Goal: Task Accomplishment & Management: Manage account settings

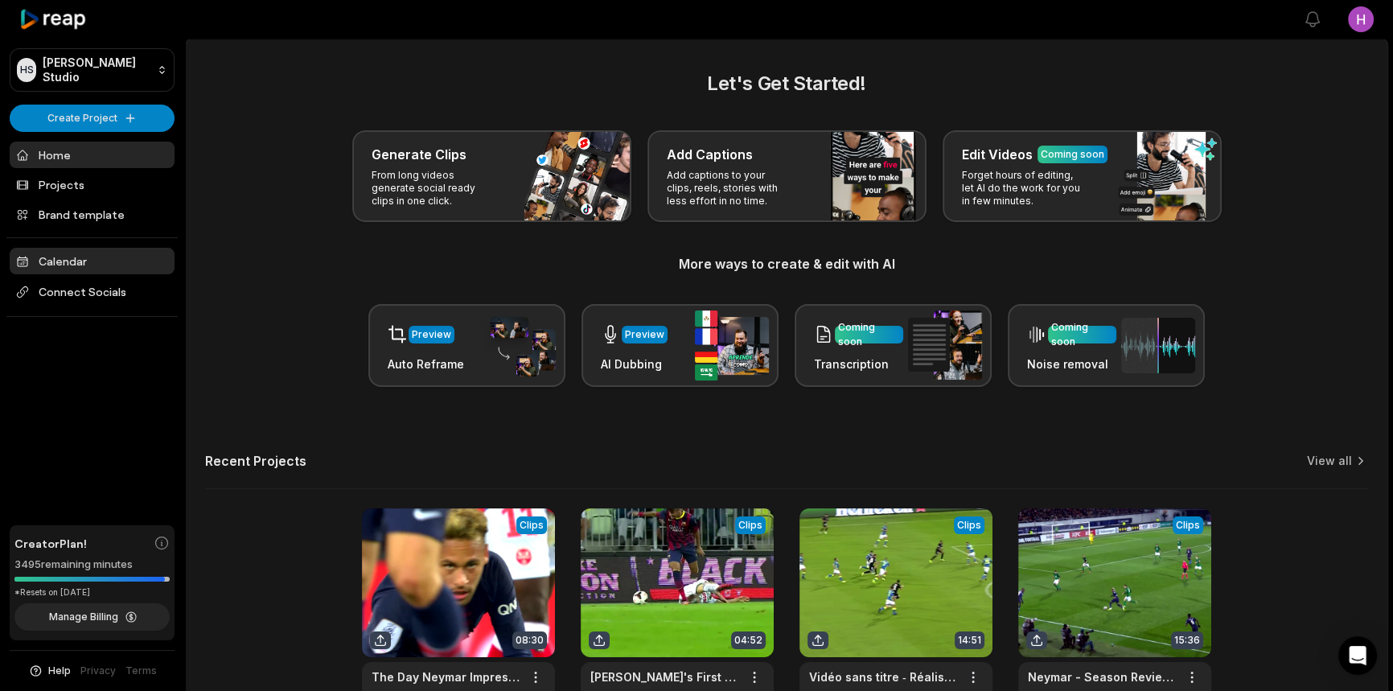
click at [87, 266] on link "Calendar" at bounding box center [92, 261] width 165 height 27
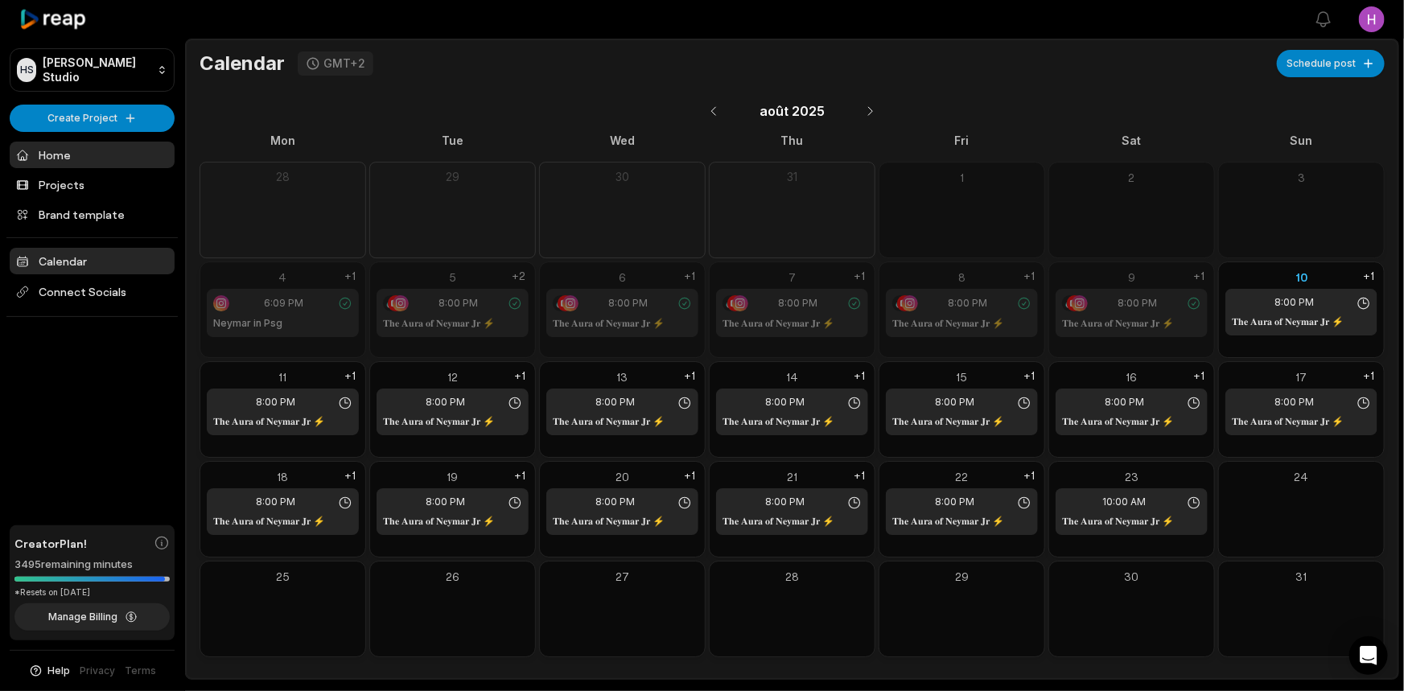
click at [97, 164] on link "Home" at bounding box center [92, 155] width 165 height 27
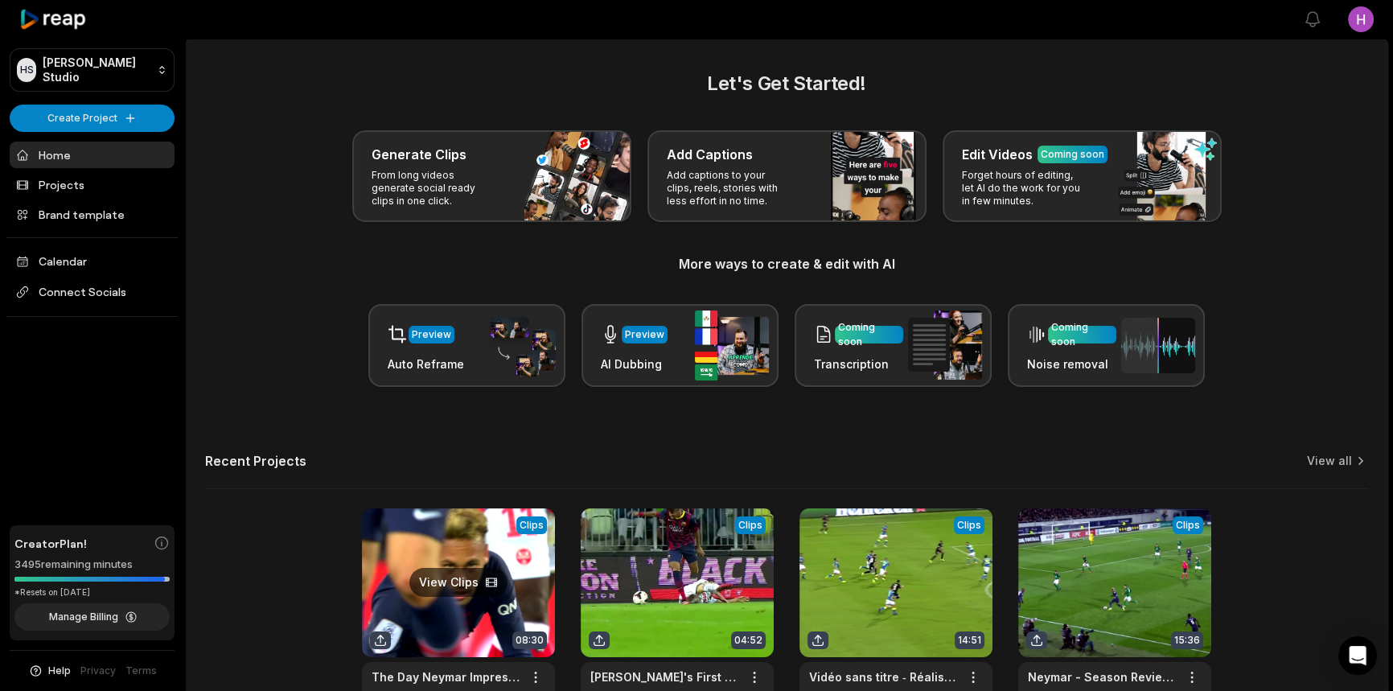
scroll to position [111, 0]
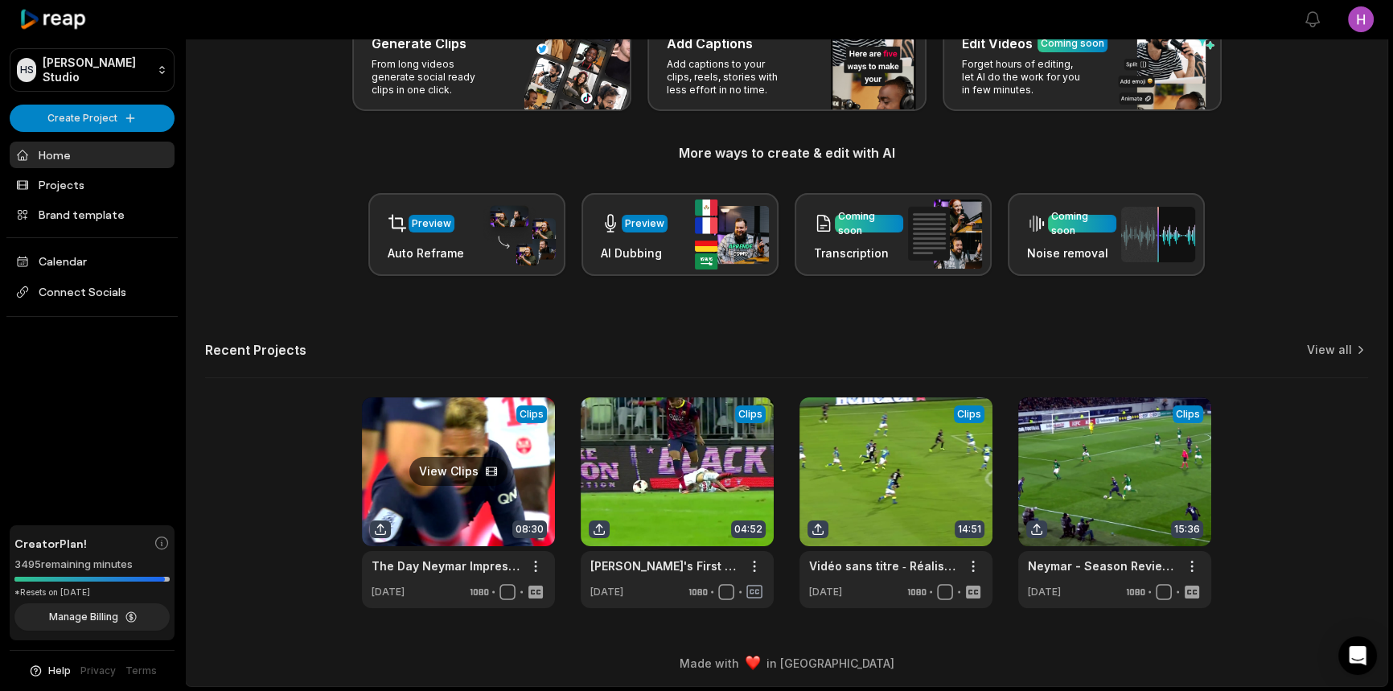
click at [419, 498] on link at bounding box center [458, 502] width 193 height 211
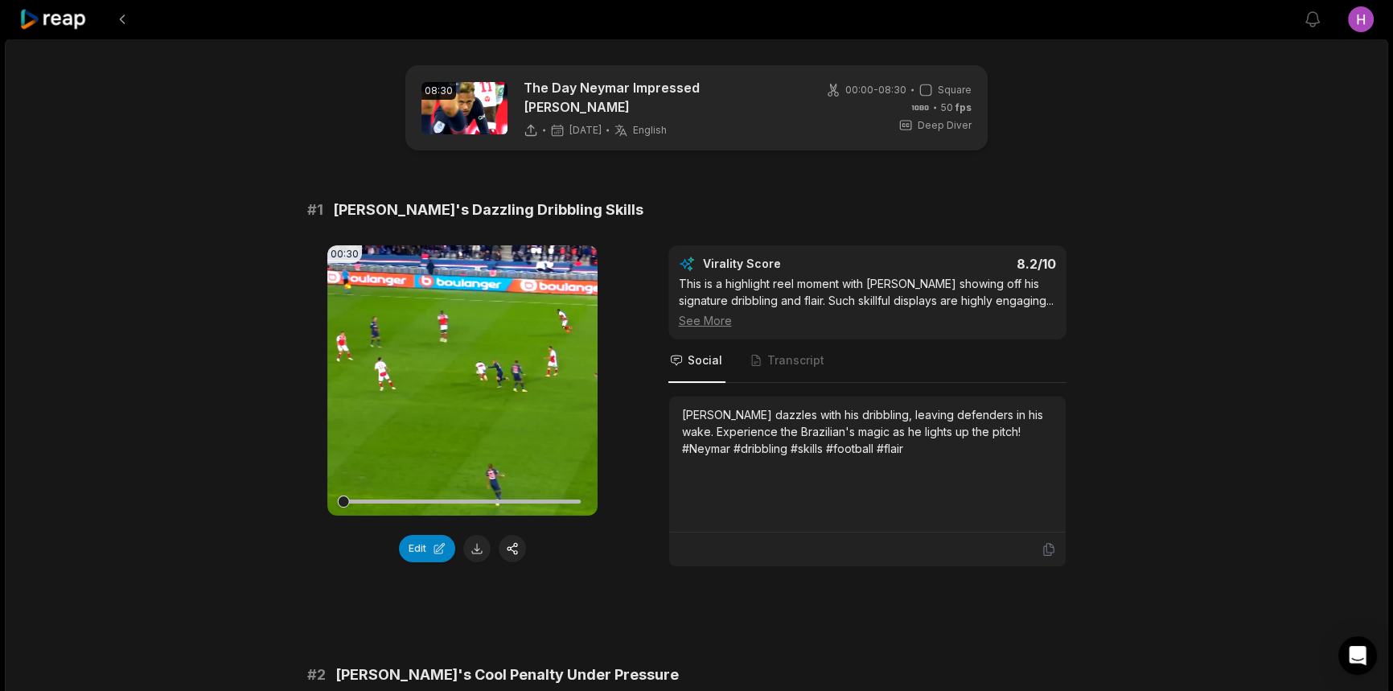
drag, startPoint x: 858, startPoint y: 435, endPoint x: 829, endPoint y: 440, distance: 30.2
click at [829, 441] on div "Neymar dazzles with his dribbling, leaving defenders in his wake. Experience th…" at bounding box center [867, 431] width 371 height 51
click at [986, 422] on div "Neymar dazzles with his dribbling, leaving defenders in his wake. Experience th…" at bounding box center [867, 431] width 371 height 51
click at [988, 442] on div "Neymar dazzles with his dribbling, leaving defenders in his wake. Experience th…" at bounding box center [867, 431] width 371 height 51
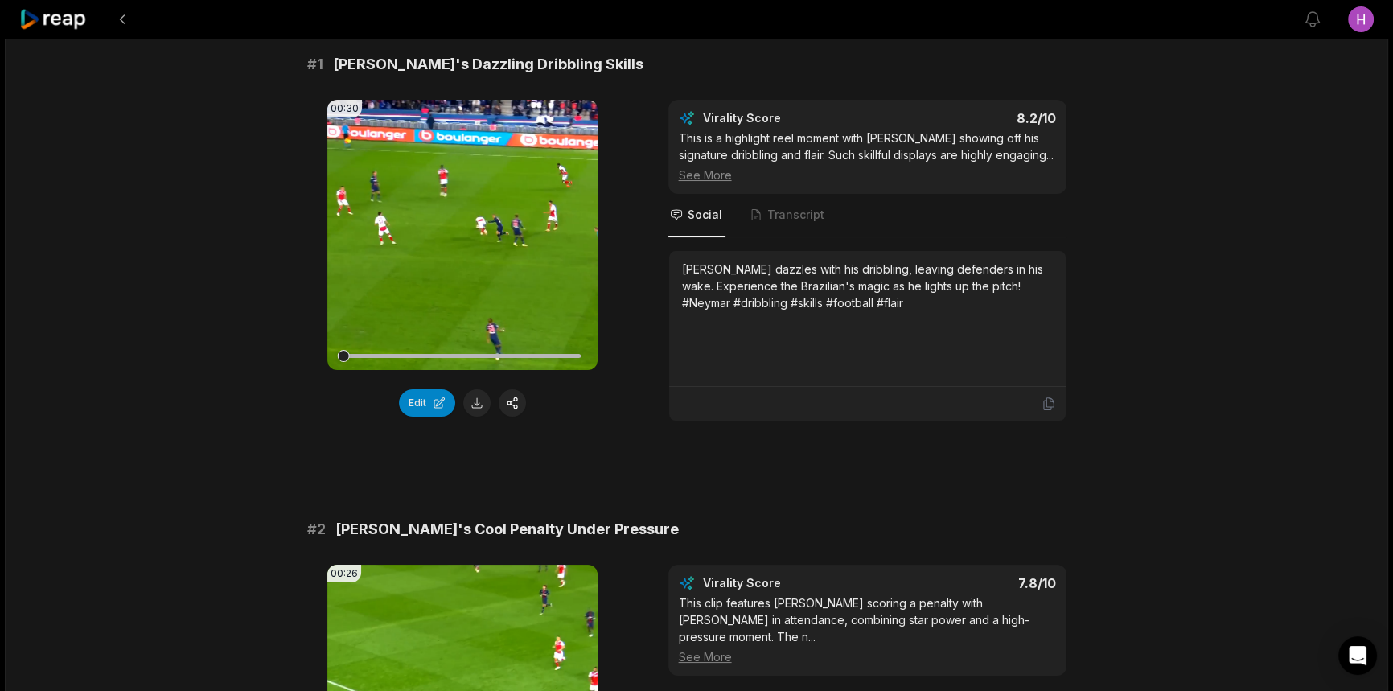
scroll to position [365, 0]
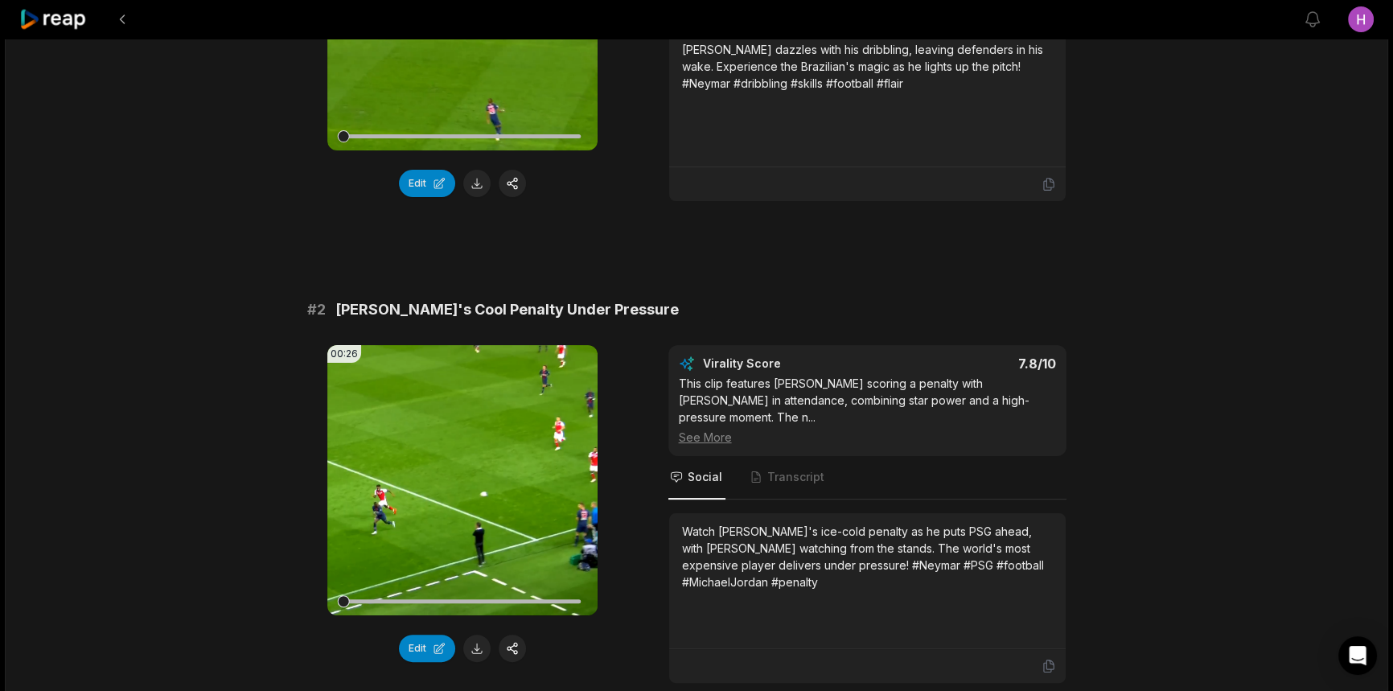
click at [796, 557] on div "Watch Neymar's ice-cold penalty as he puts PSG ahead, with Michael Jordan watch…" at bounding box center [867, 557] width 371 height 68
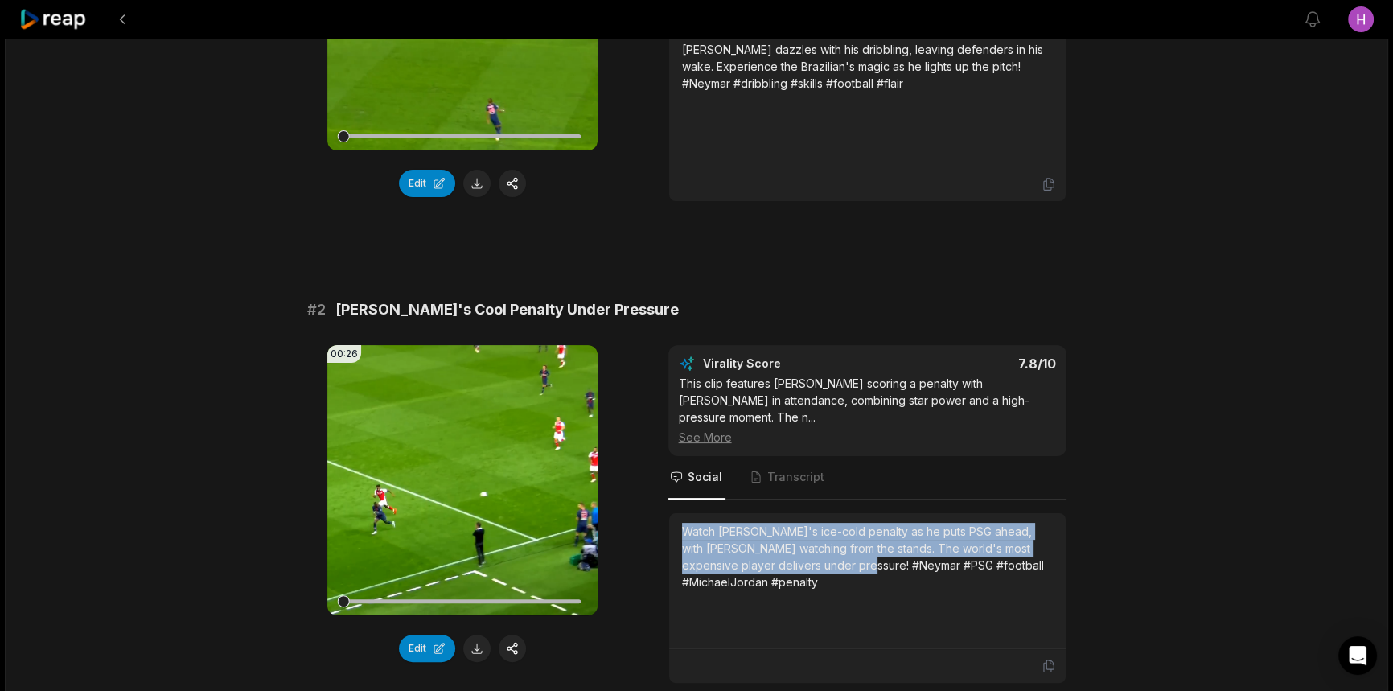
drag, startPoint x: 810, startPoint y: 558, endPoint x: 677, endPoint y: 512, distance: 140.4
click at [677, 513] on div "Watch Neymar's ice-cold penalty as he puts PSG ahead, with Michael Jordan watch…" at bounding box center [867, 581] width 397 height 136
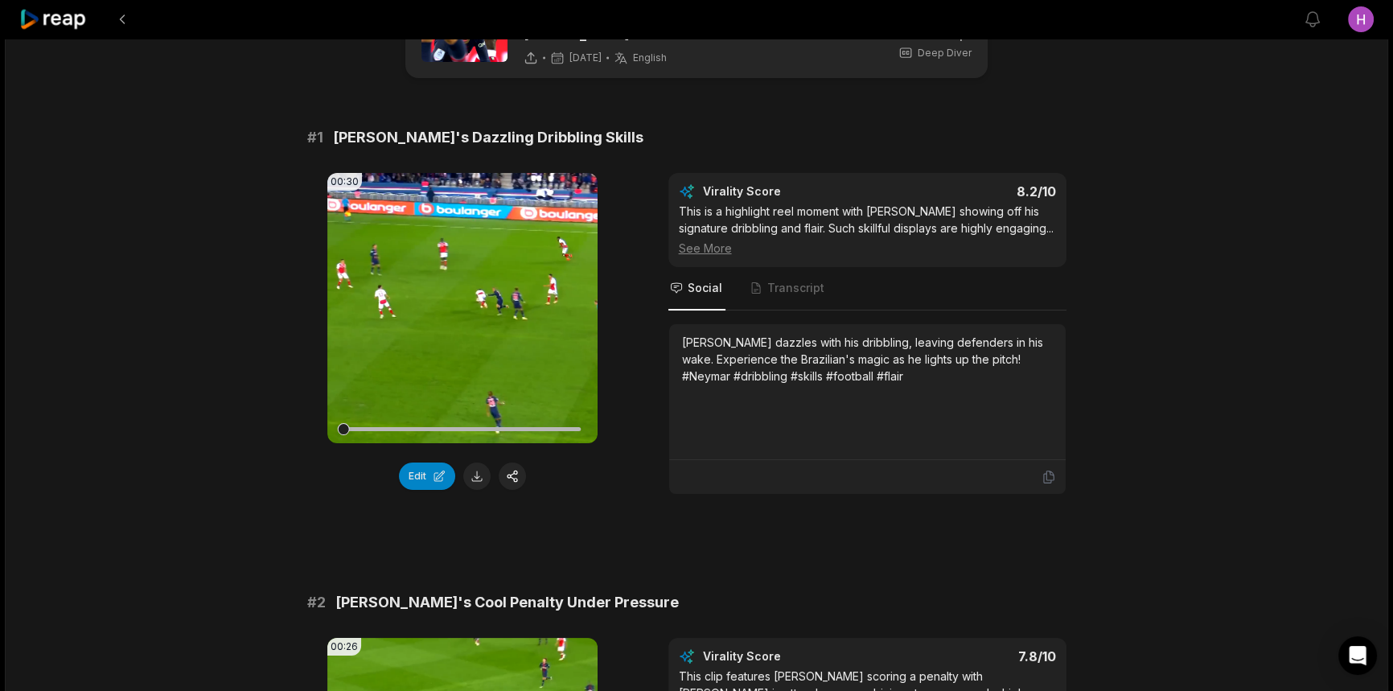
scroll to position [0, 0]
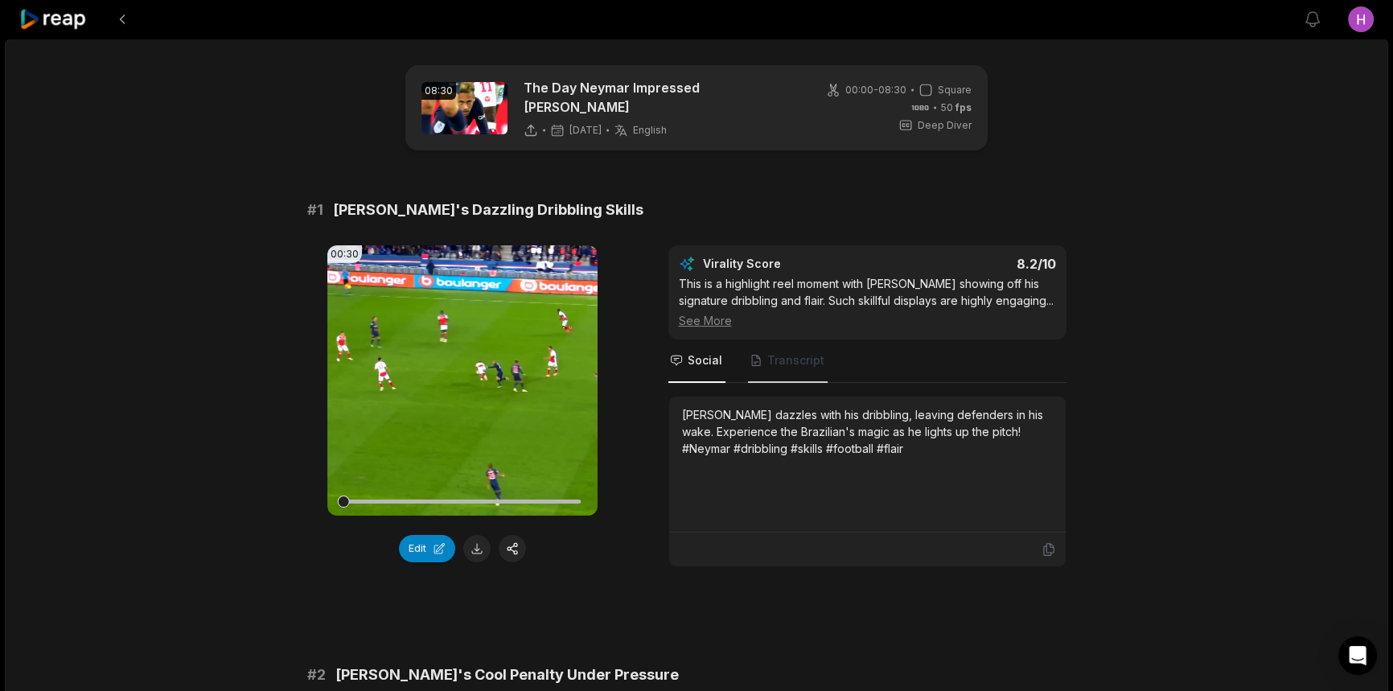
drag, startPoint x: 788, startPoint y: 345, endPoint x: 796, endPoint y: 344, distance: 8.2
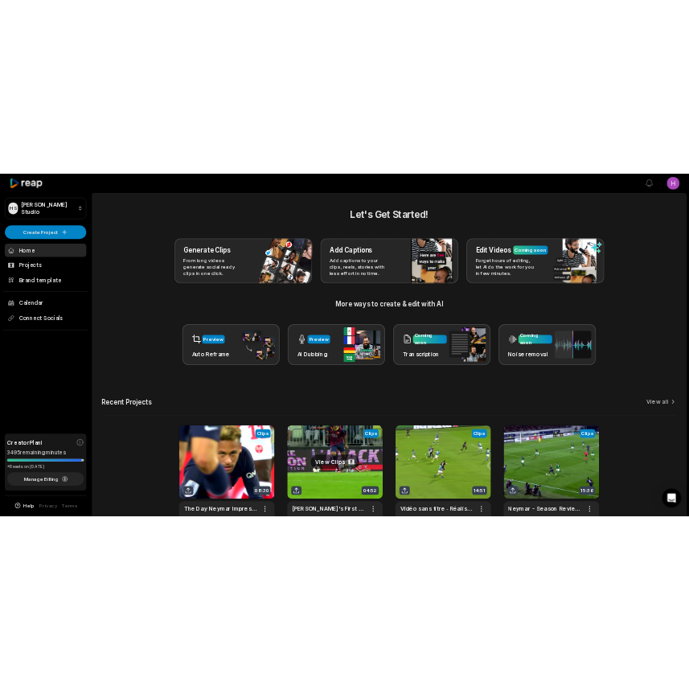
scroll to position [111, 0]
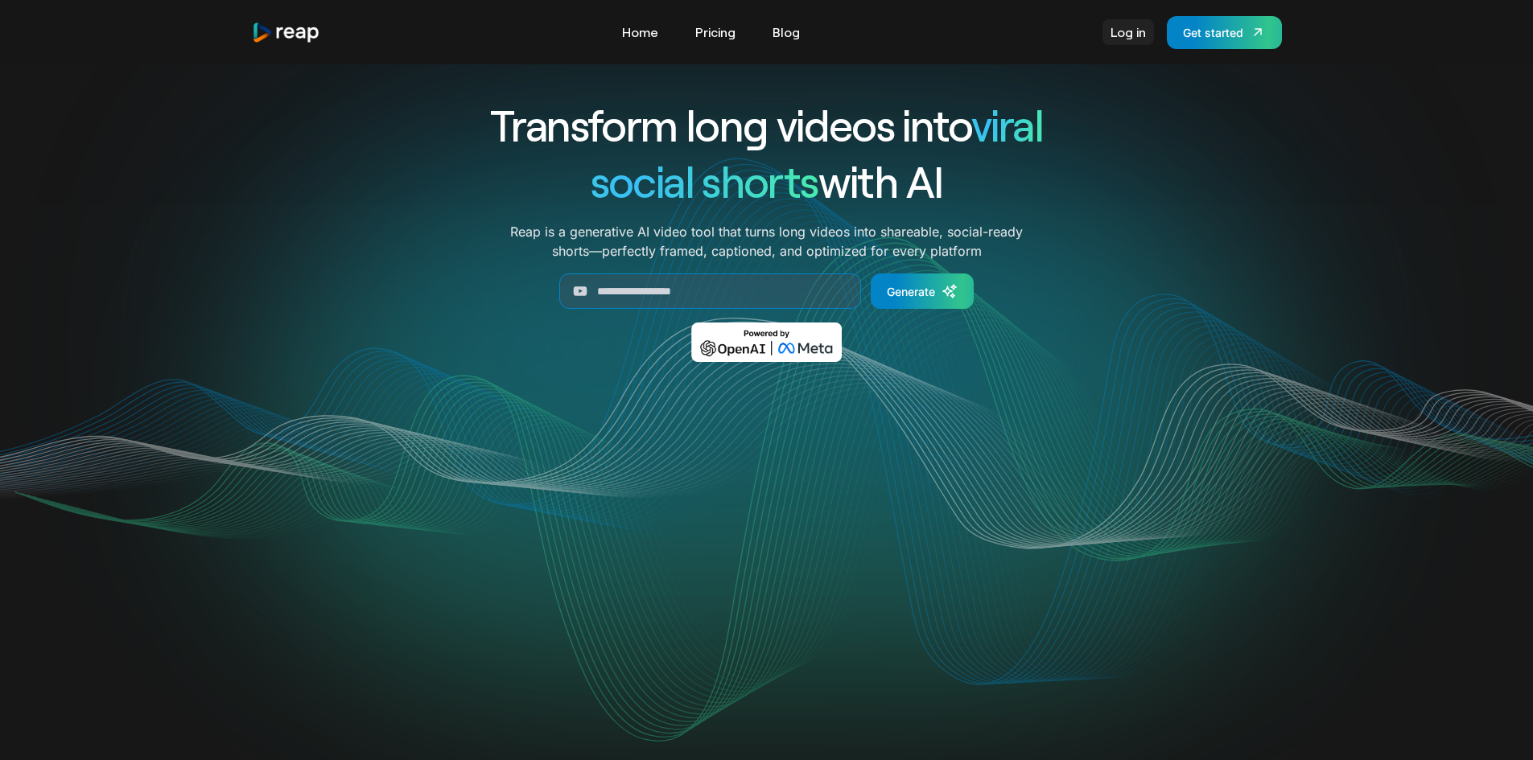
click at [1111, 23] on link "Log in" at bounding box center [1127, 32] width 51 height 26
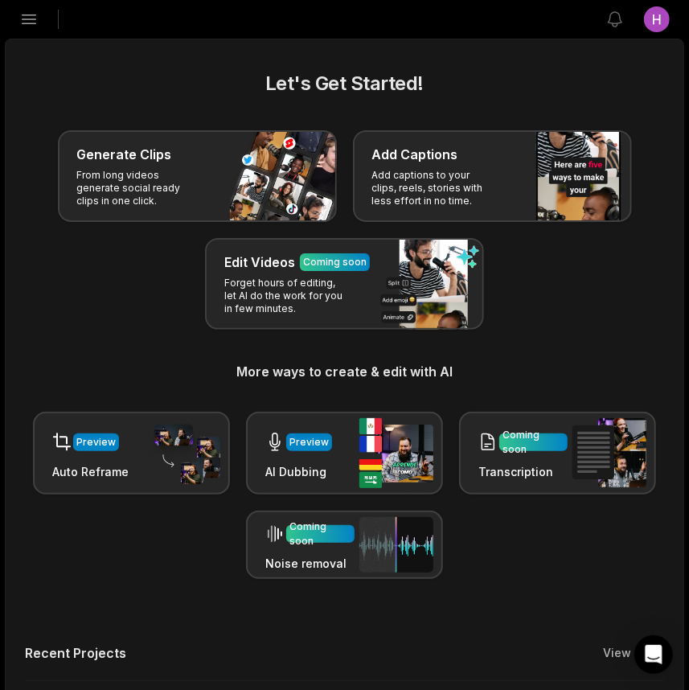
click at [78, 50] on main "Let's Get Started! Generate Clips From long videos generate social ready clips …" at bounding box center [345, 609] width 678 height 1141
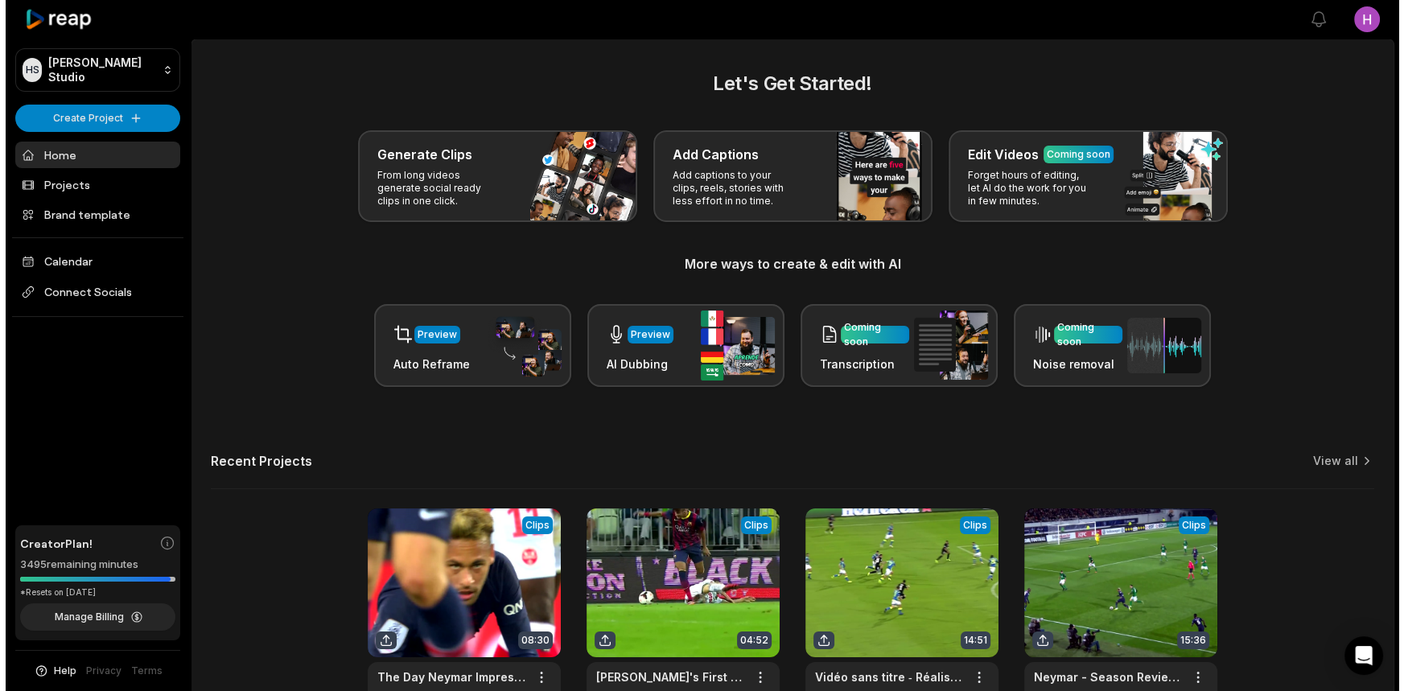
scroll to position [111, 0]
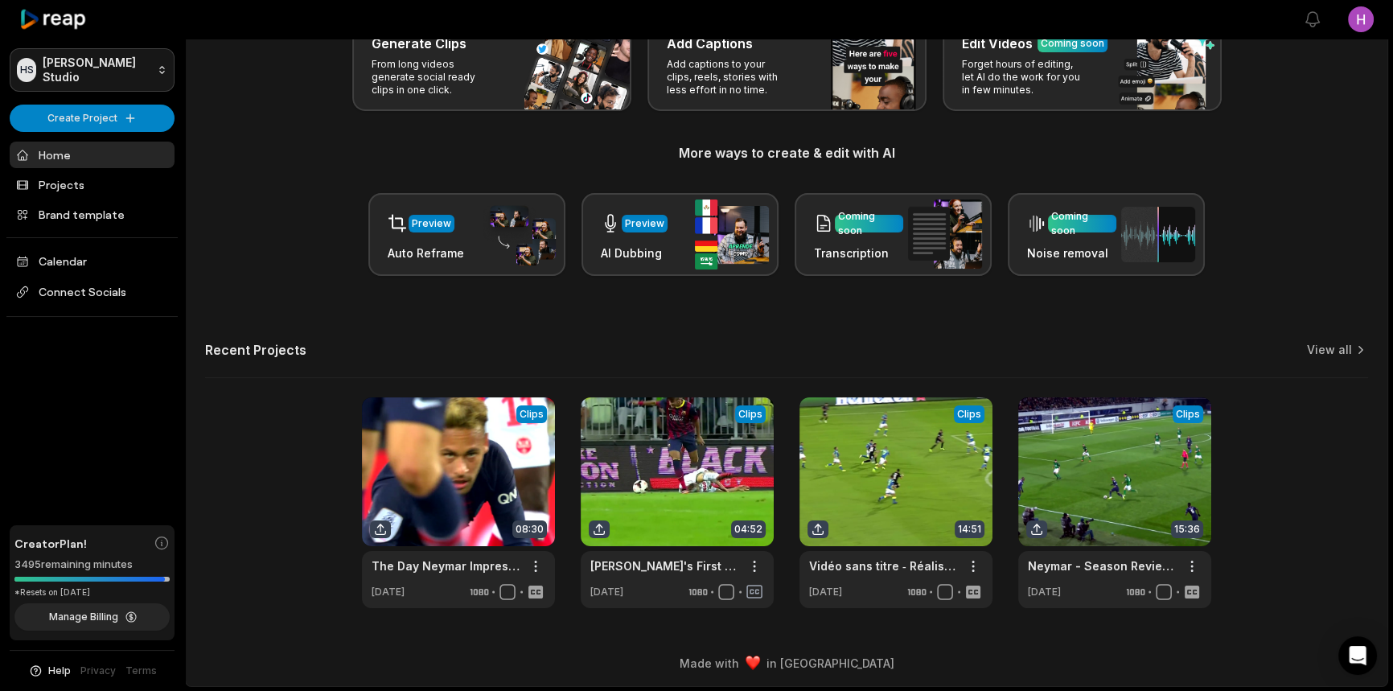
click at [80, 79] on html "[PERSON_NAME] Studio Create Project Home Projects Brand template Calendar Conne…" at bounding box center [696, 234] width 1393 height 691
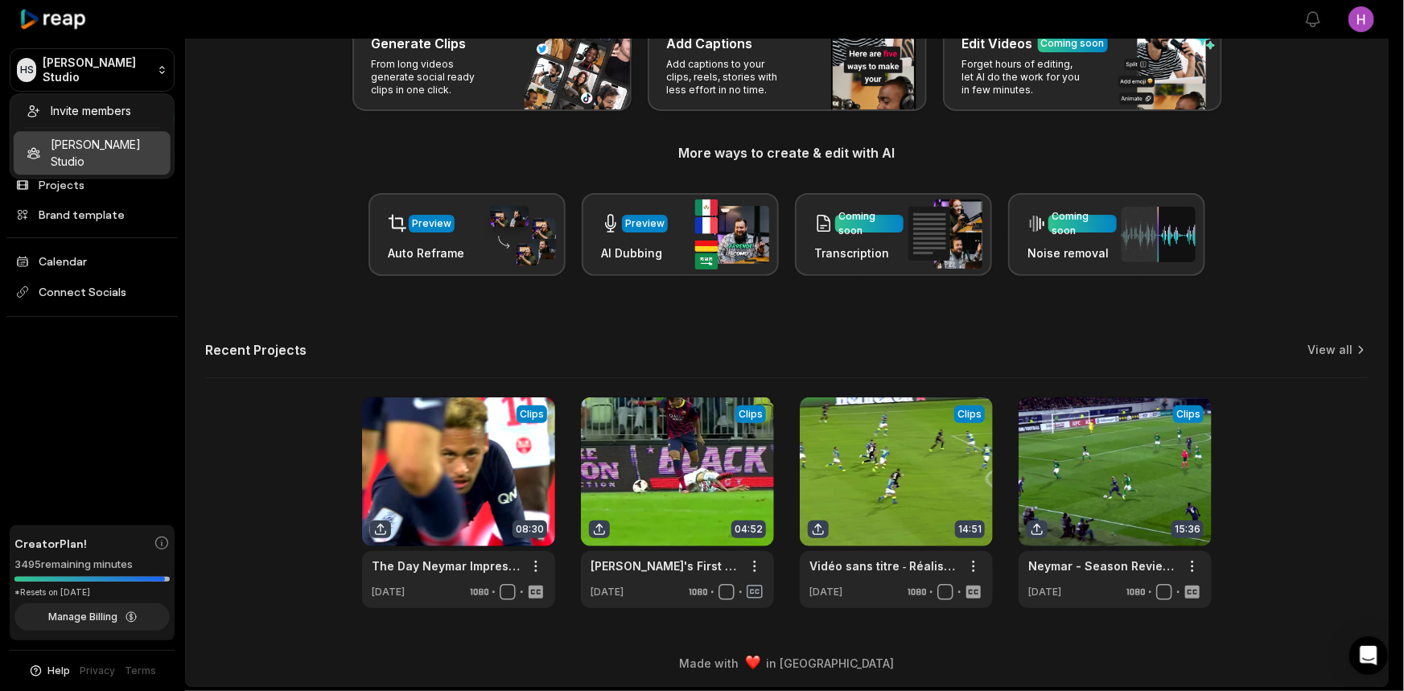
click at [206, 161] on html "HS Honoré's Studio Create Project Home Projects Brand template Calendar Connect…" at bounding box center [702, 234] width 1404 height 691
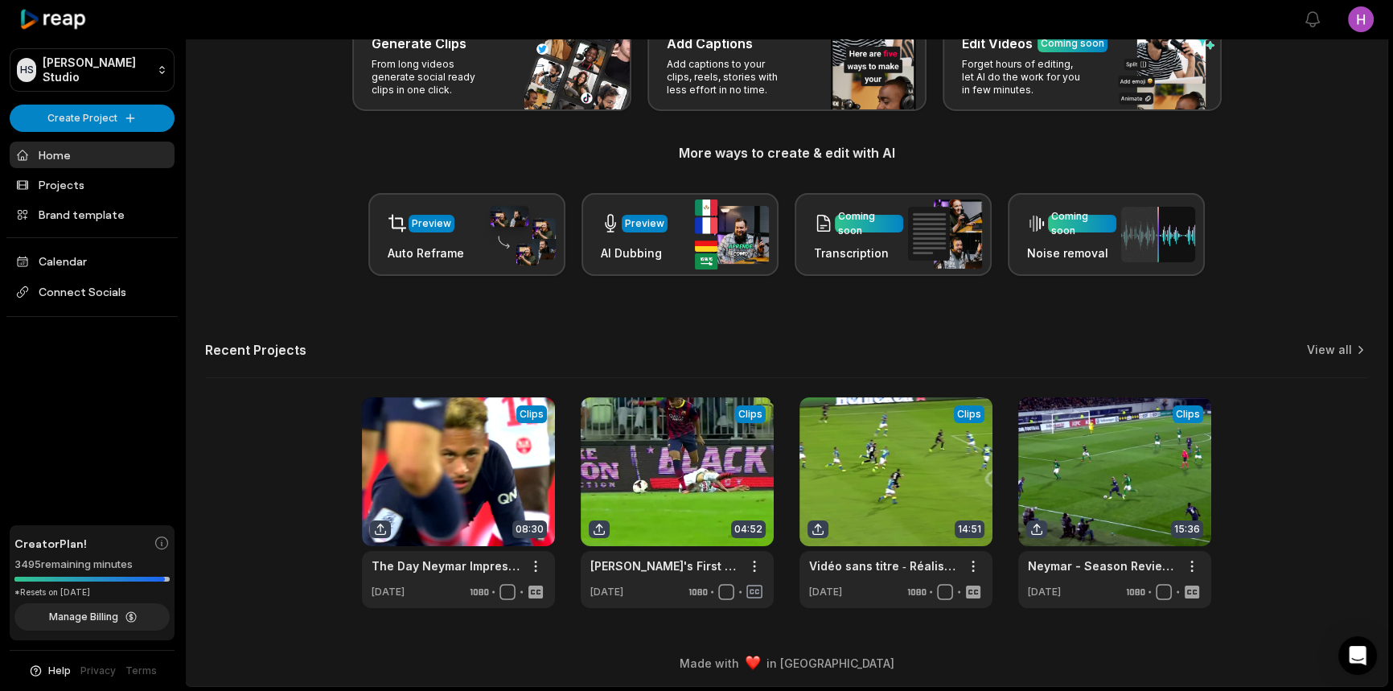
click at [1370, 36] on html "HS Honoré's Studio Create Project Home Projects Brand template Calendar Connect…" at bounding box center [696, 234] width 1393 height 691
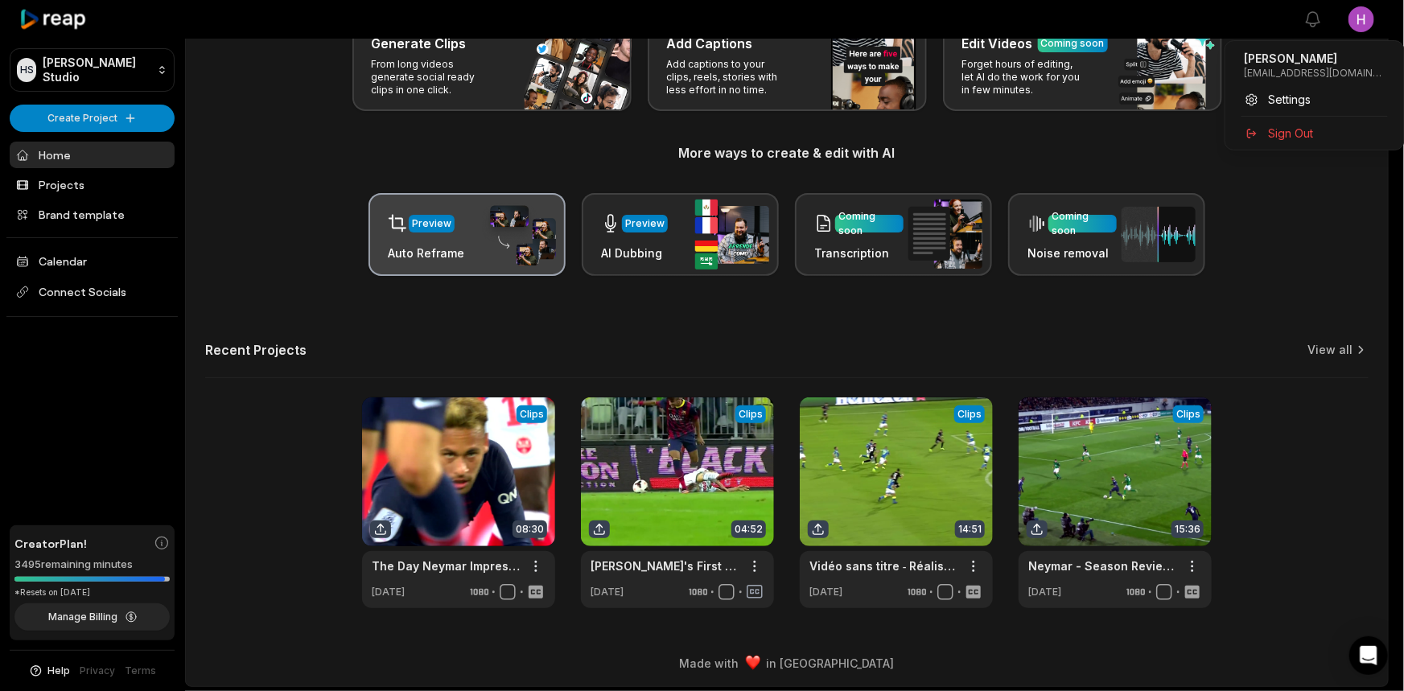
click at [373, 239] on html "HS Honoré's Studio Create Project Home Projects Brand template Calendar Connect…" at bounding box center [702, 234] width 1404 height 691
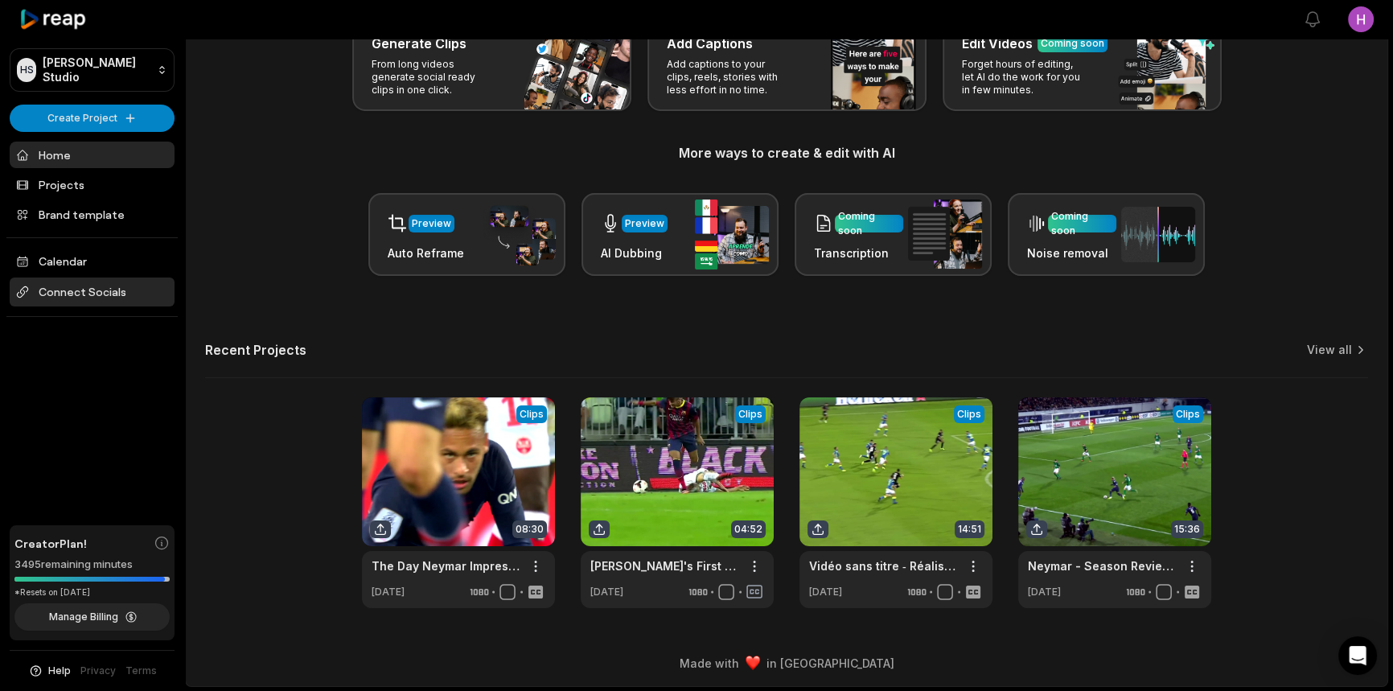
click at [88, 288] on span "Connect Socials" at bounding box center [92, 292] width 165 height 29
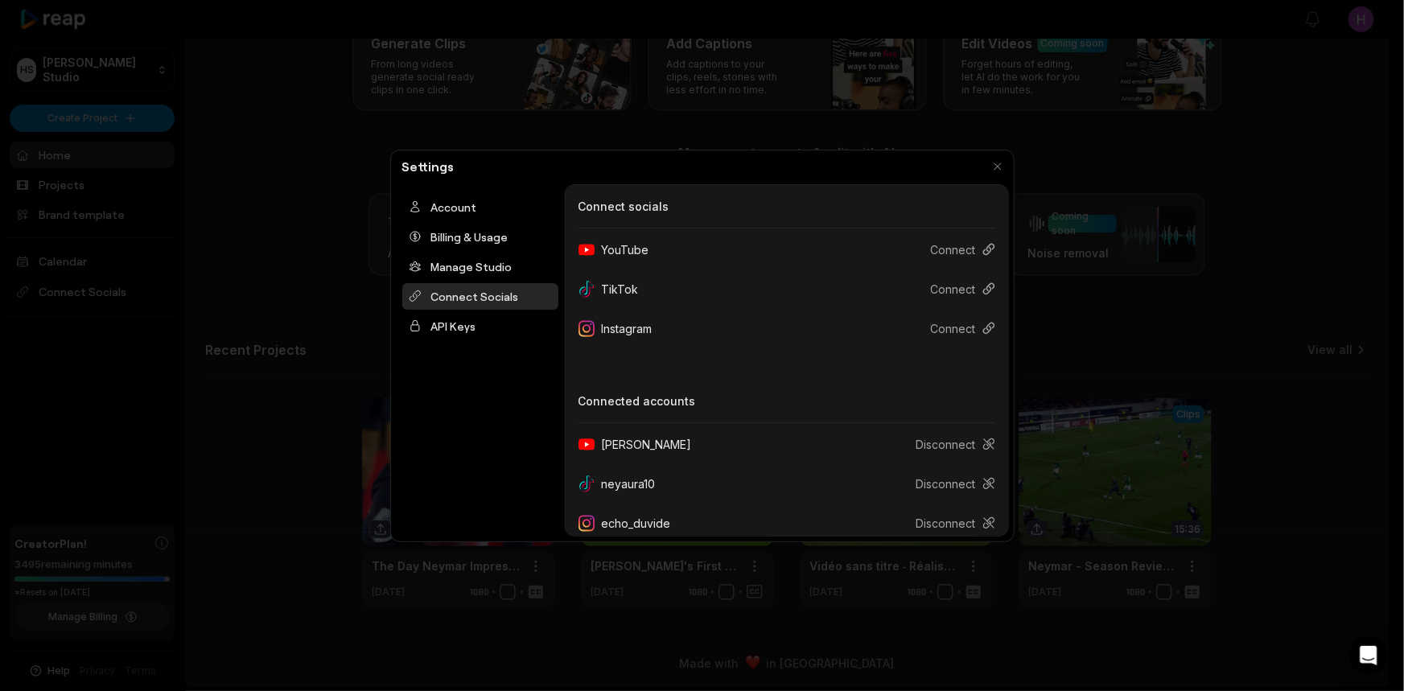
scroll to position [14, 0]
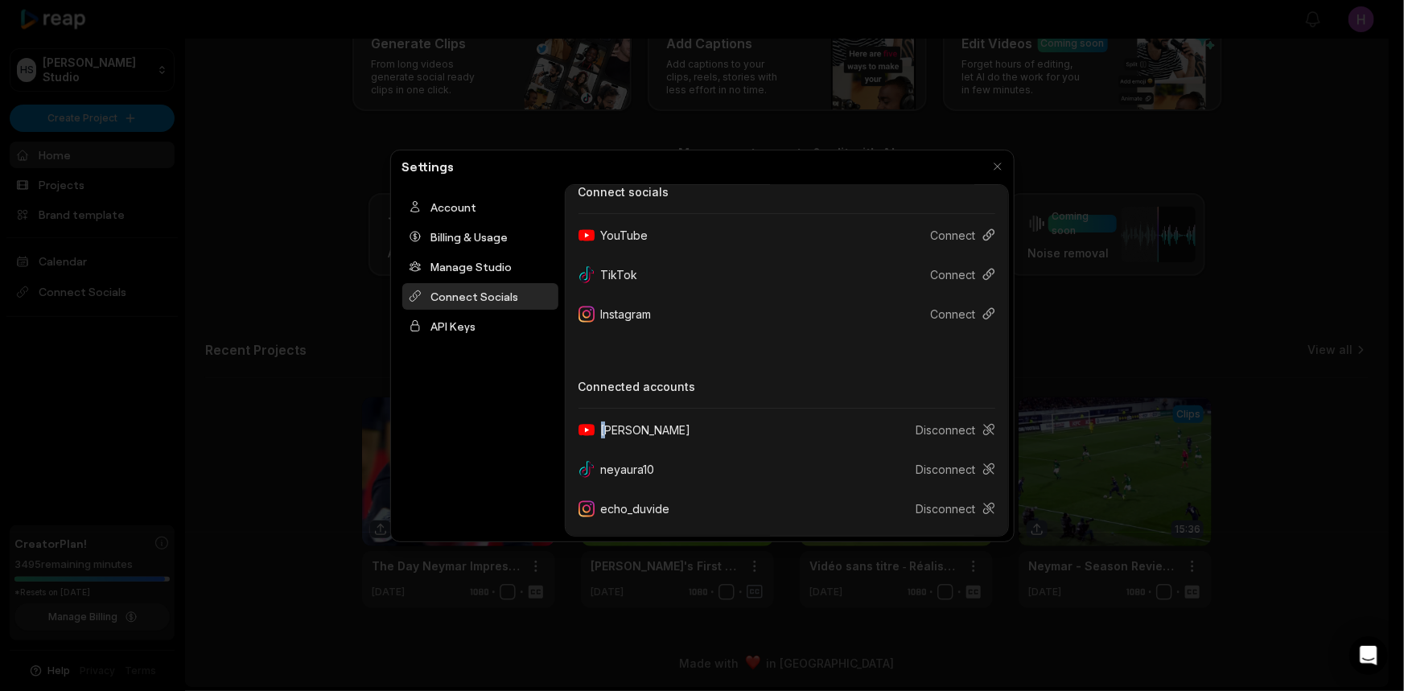
drag, startPoint x: 615, startPoint y: 437, endPoint x: 705, endPoint y: 437, distance: 89.3
click at [705, 437] on div "Honoré Antonio Disconnect" at bounding box center [786, 430] width 417 height 30
drag, startPoint x: 699, startPoint y: 429, endPoint x: 685, endPoint y: 423, distance: 14.8
click at [684, 426] on div "Honoré Antonio Disconnect" at bounding box center [786, 430] width 417 height 30
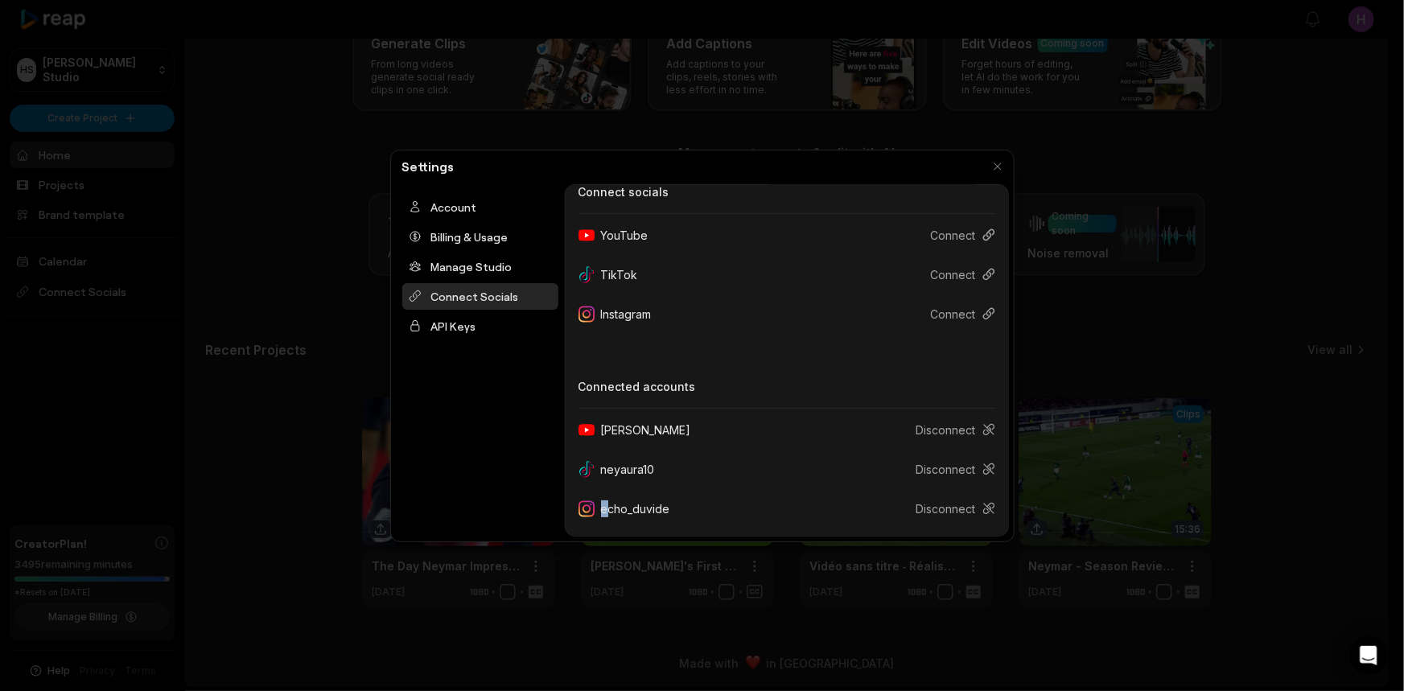
drag, startPoint x: 608, startPoint y: 506, endPoint x: 678, endPoint y: 506, distance: 70.0
click at [677, 509] on div "echo_duvide" at bounding box center [630, 509] width 105 height 30
click at [677, 507] on div "echo_duvide" at bounding box center [630, 509] width 105 height 30
click at [611, 507] on div "echo_duvide" at bounding box center [630, 509] width 105 height 30
click at [443, 261] on div "Manage Studio" at bounding box center [480, 266] width 156 height 27
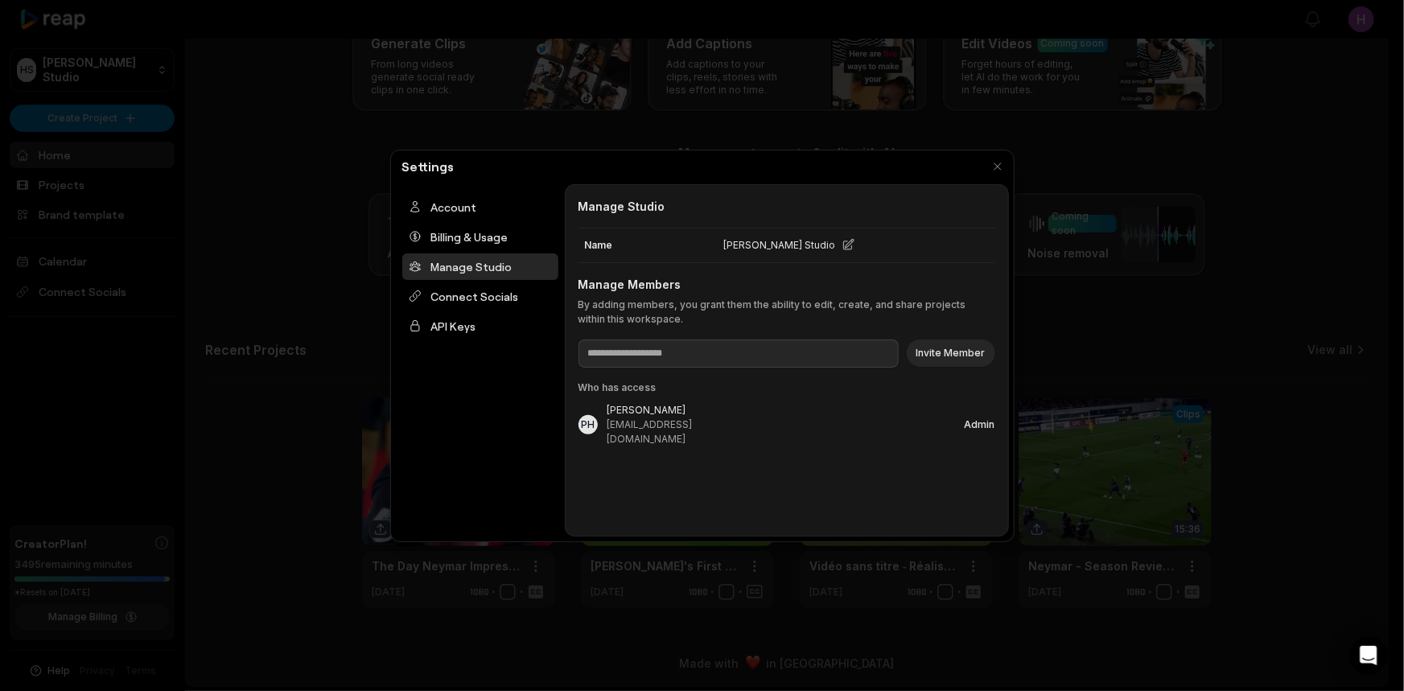
scroll to position [0, 0]
click at [505, 289] on div "Connect Socials" at bounding box center [480, 296] width 156 height 27
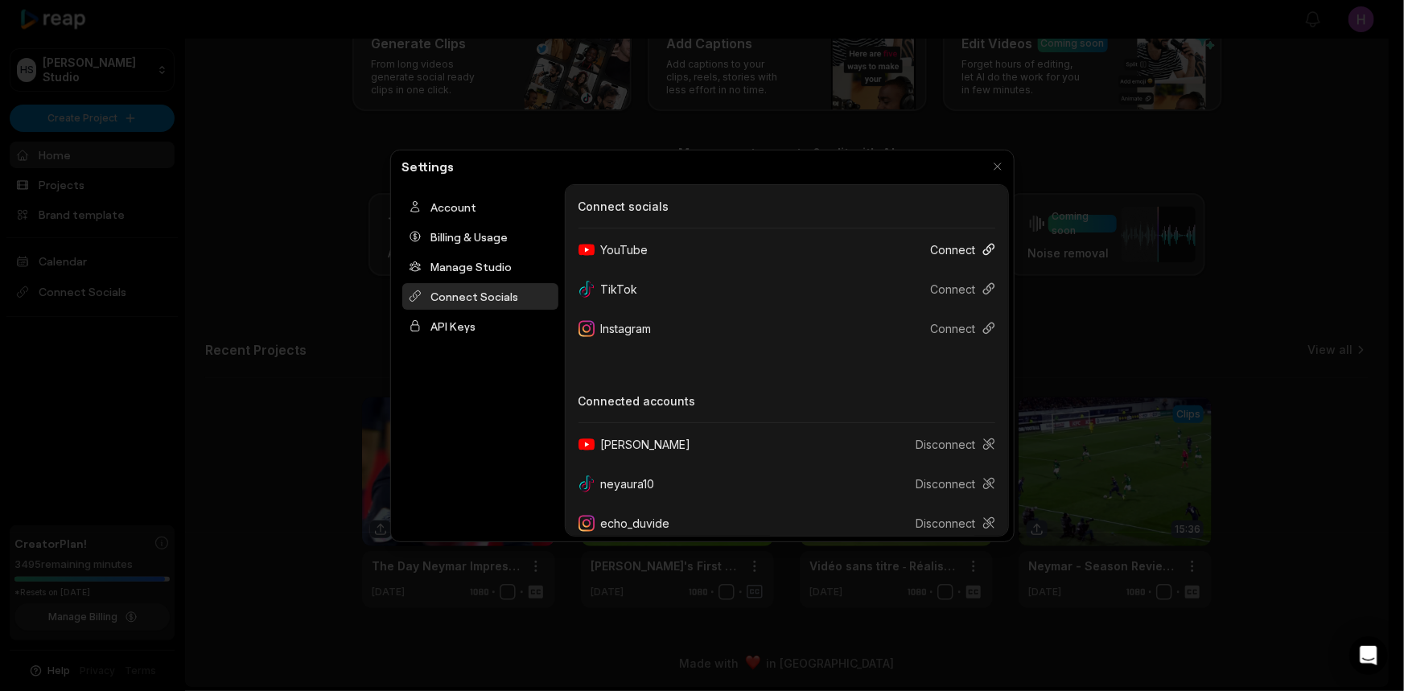
click at [936, 253] on button "Connect" at bounding box center [956, 250] width 77 height 30
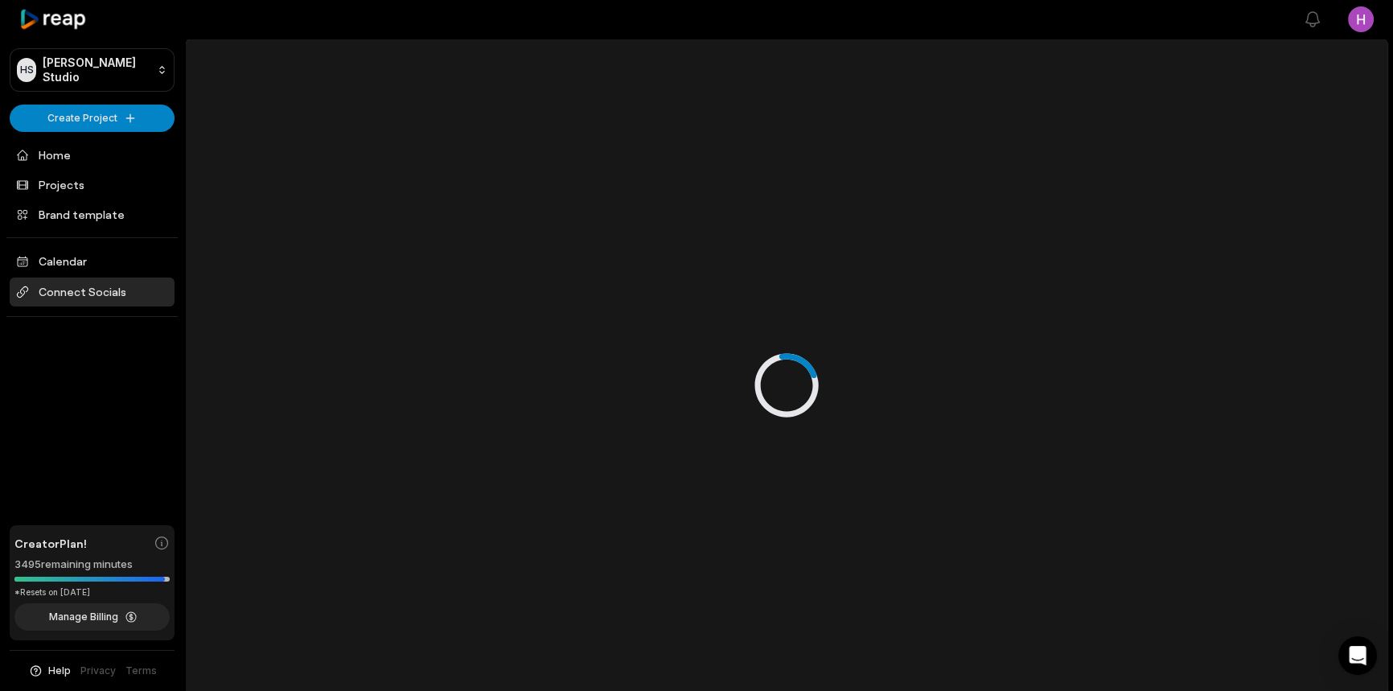
click at [125, 282] on span "Connect Socials" at bounding box center [92, 292] width 165 height 29
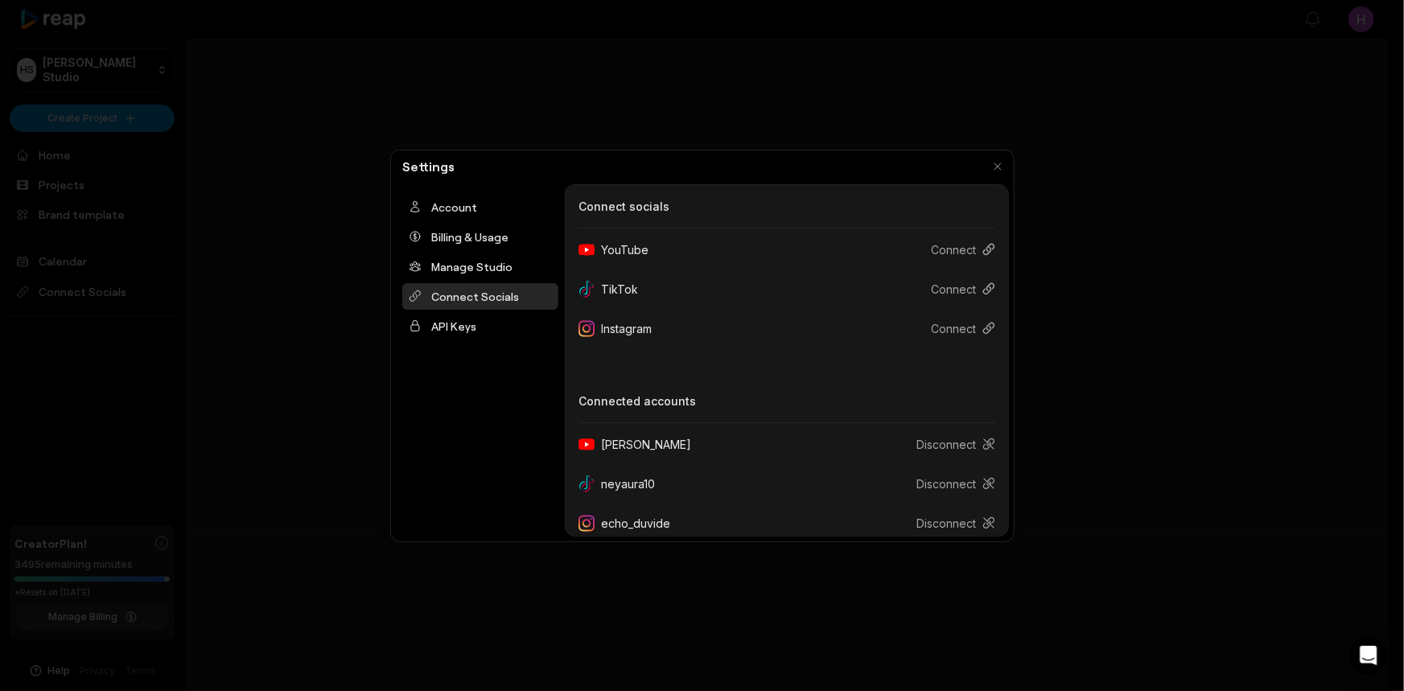
scroll to position [14, 0]
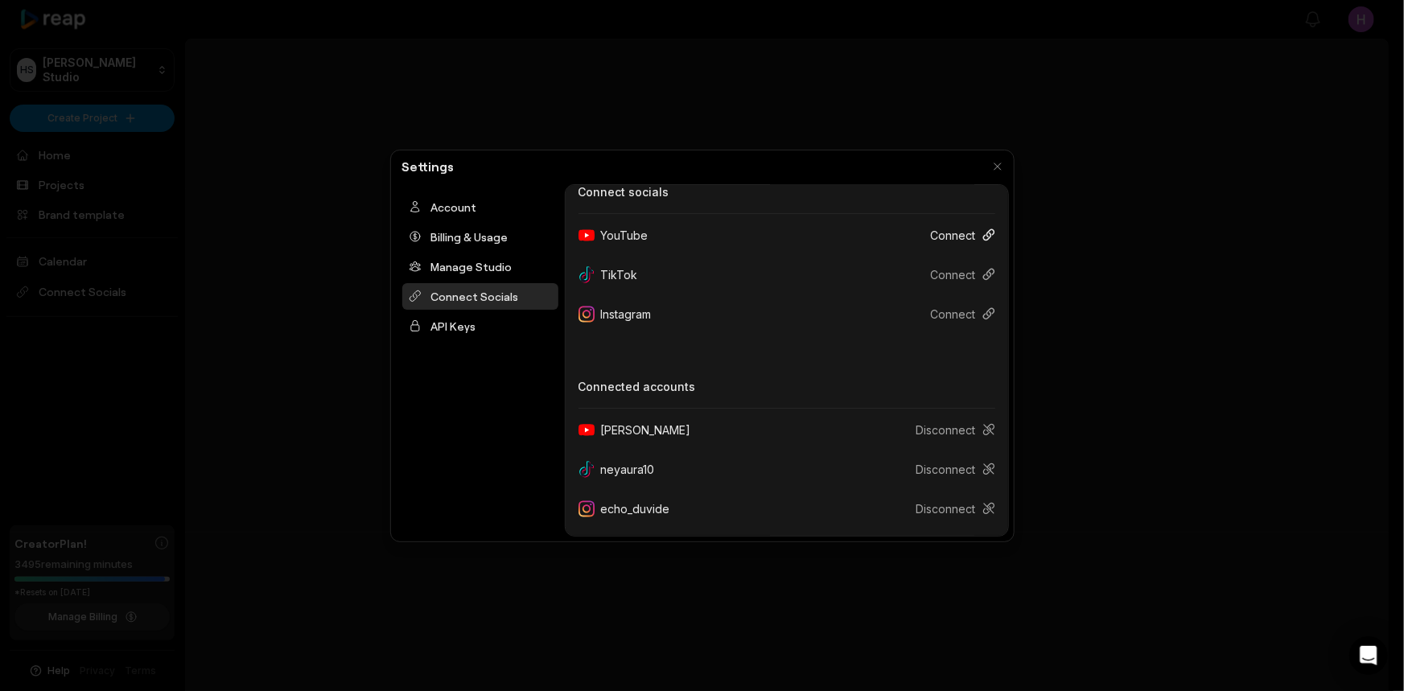
click at [940, 243] on button "Connect" at bounding box center [956, 235] width 77 height 30
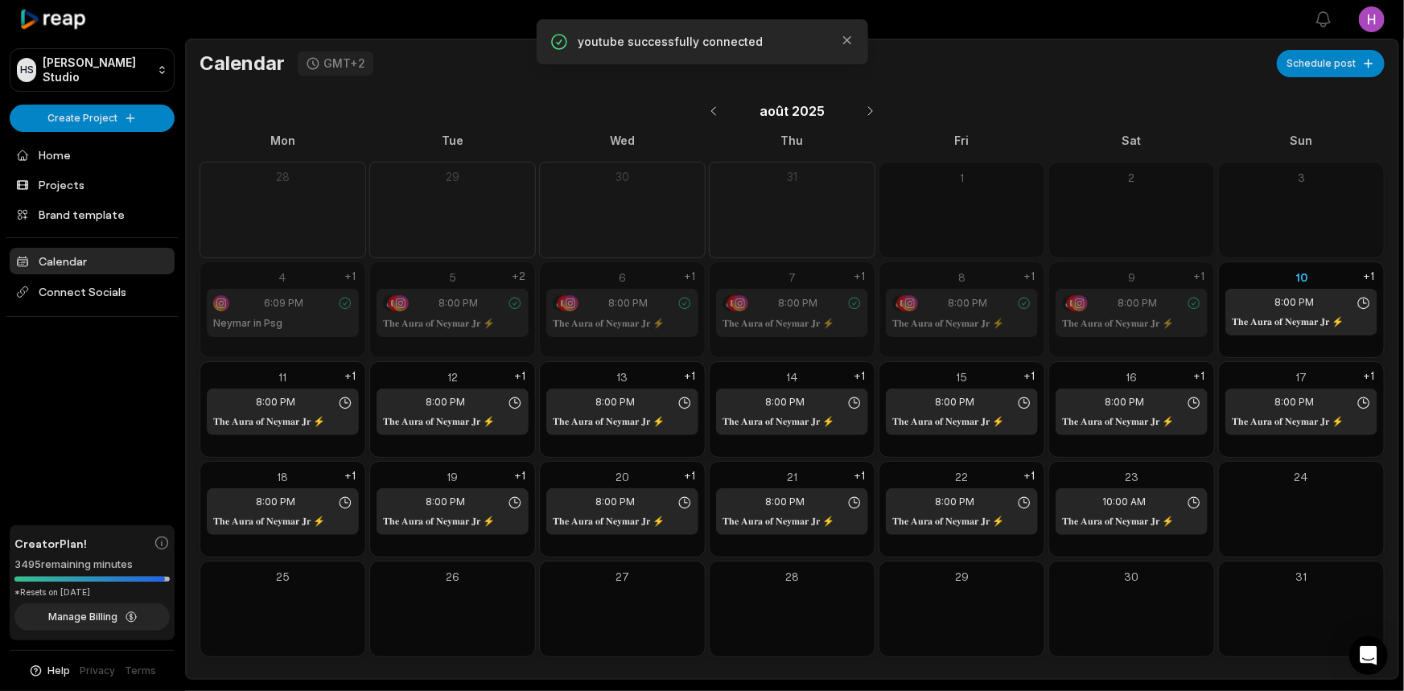
click at [119, 265] on link "Calendar" at bounding box center [92, 261] width 165 height 27
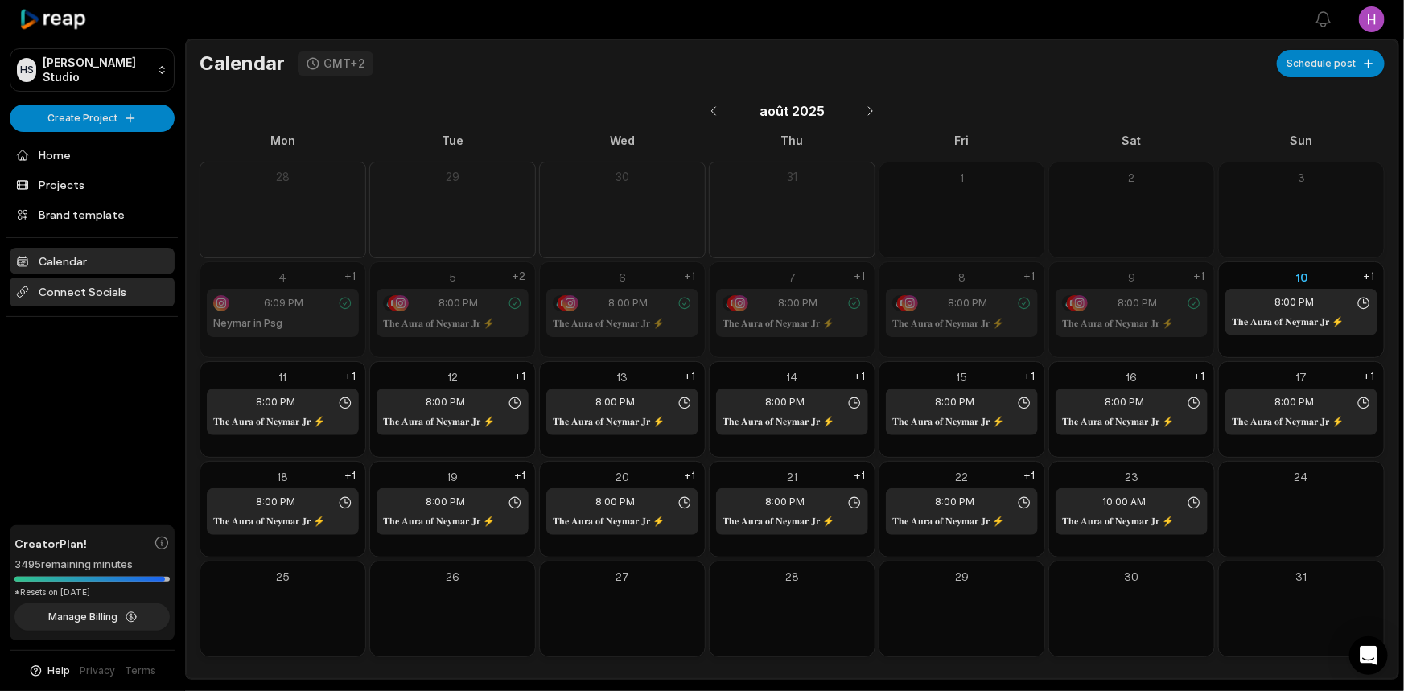
click at [88, 285] on span "Connect Socials" at bounding box center [92, 292] width 165 height 29
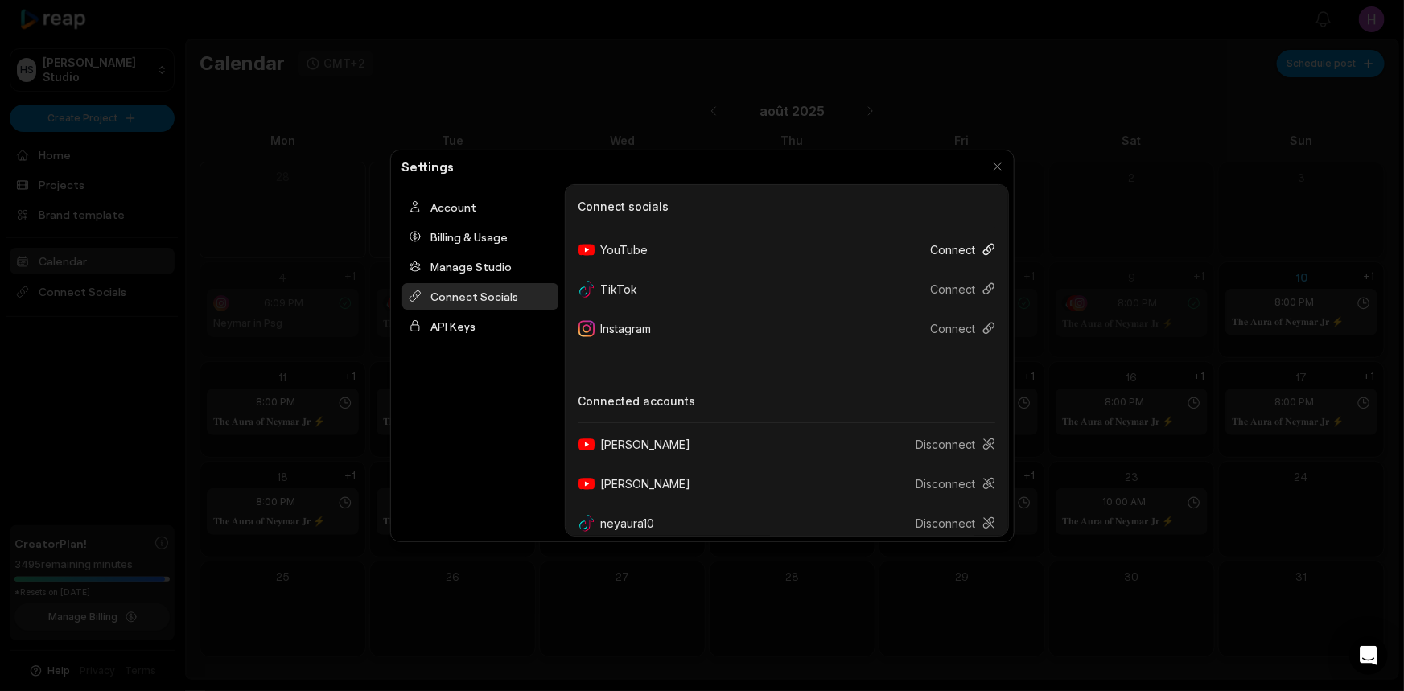
click at [945, 250] on button "Connect" at bounding box center [956, 250] width 77 height 30
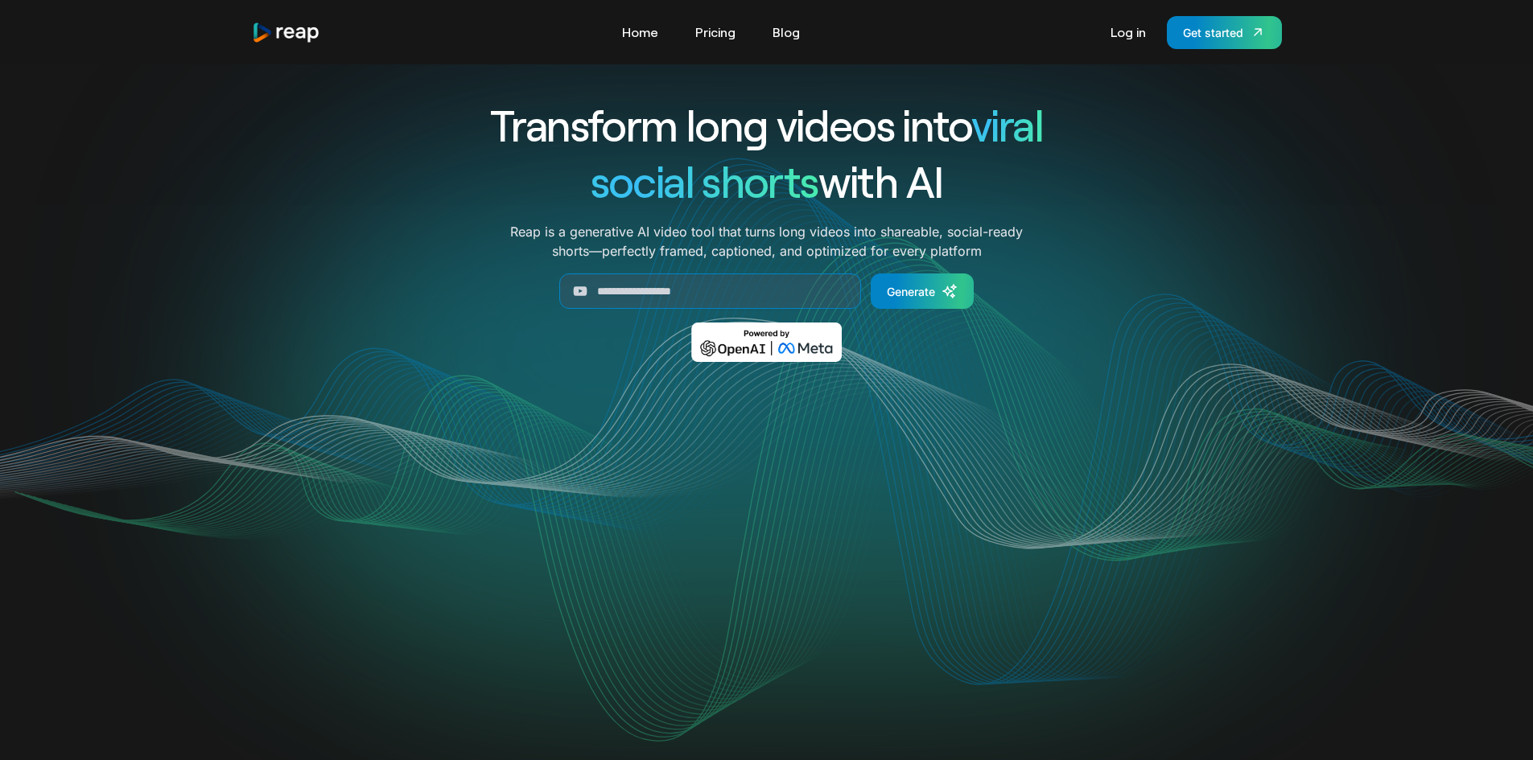
click at [266, 349] on div "Transform long videos into viral social shorts with AI Reap is a generative AI …" at bounding box center [767, 241] width 1030 height 289
click at [735, 26] on link "Pricing" at bounding box center [715, 32] width 56 height 26
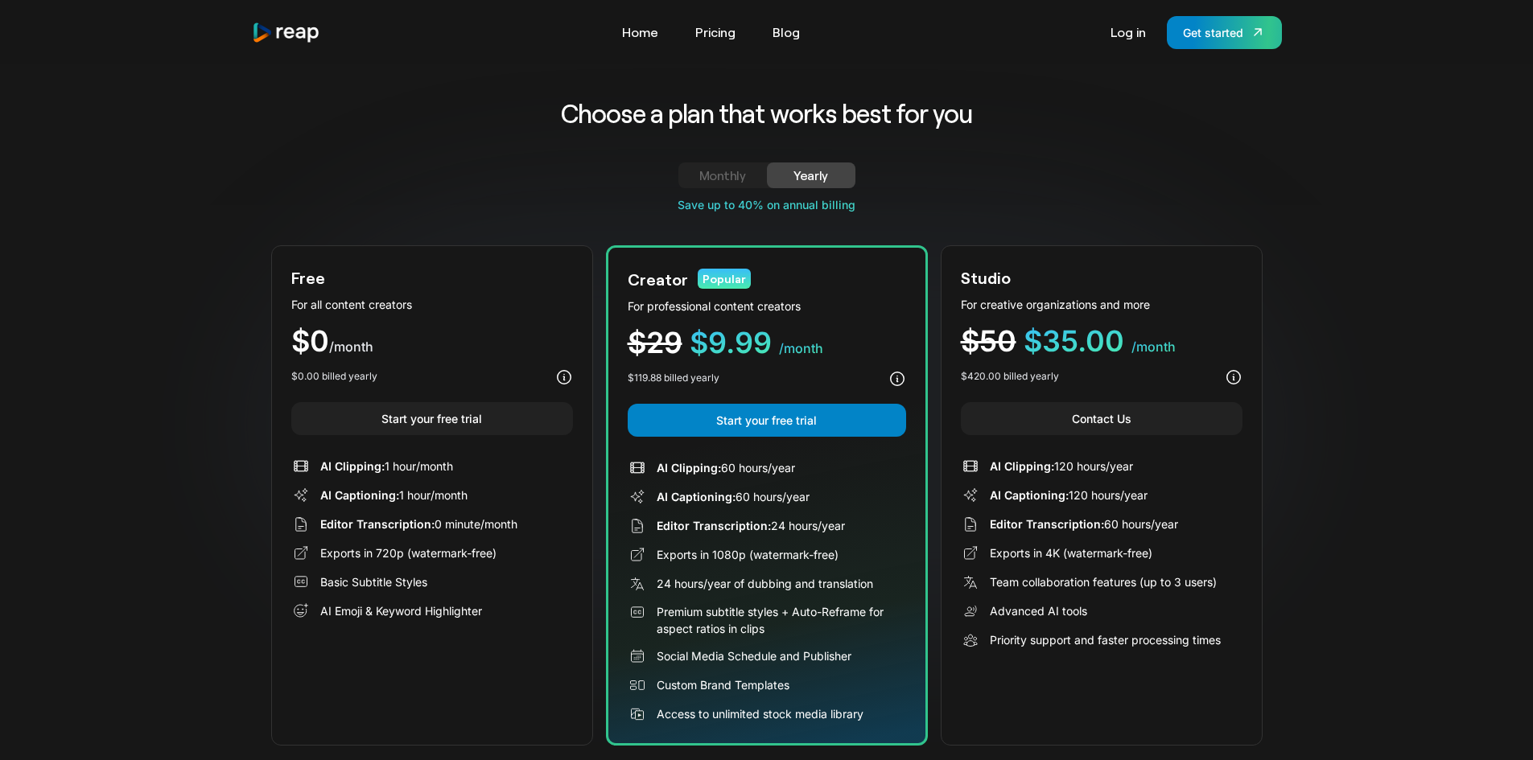
scroll to position [161, 0]
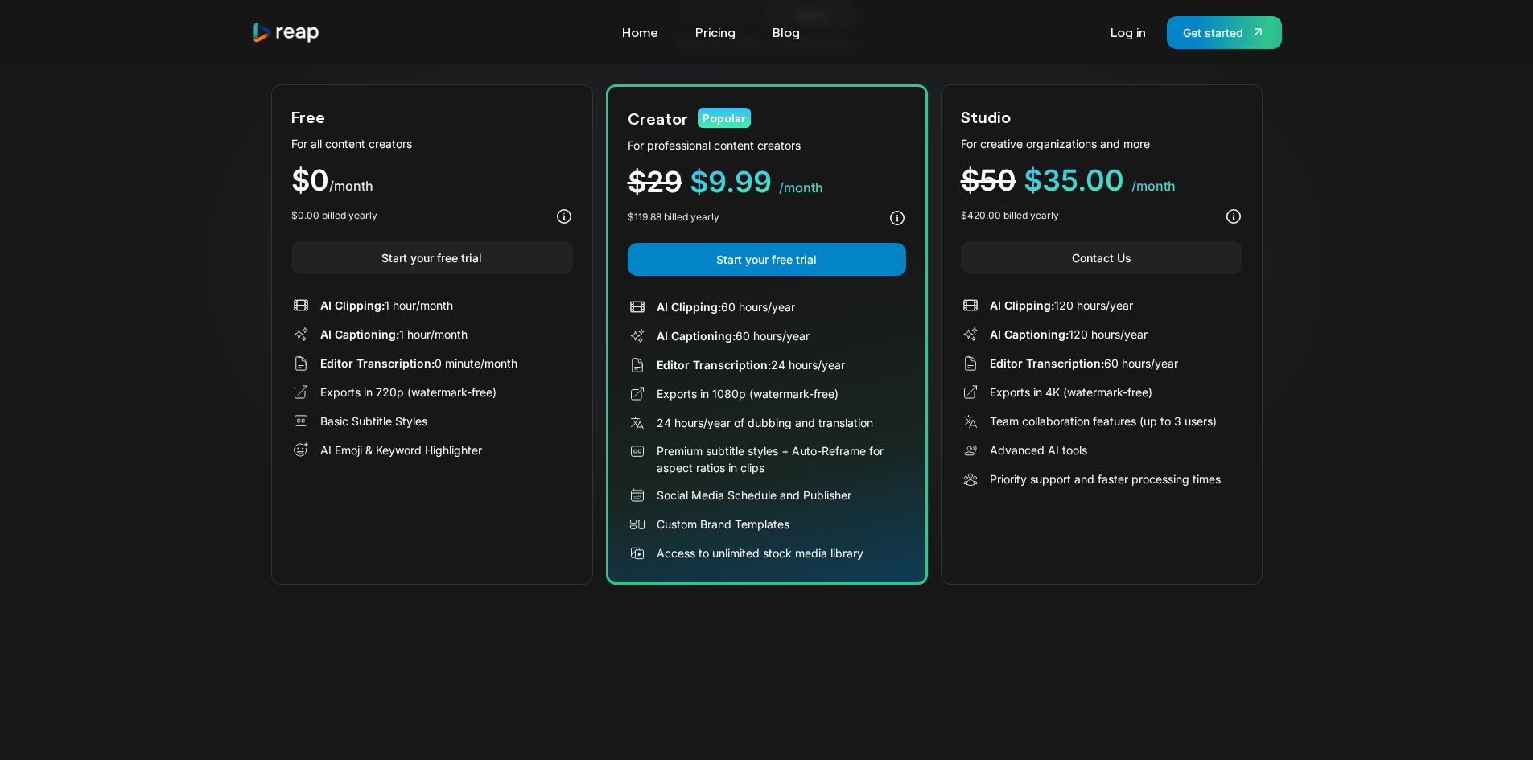
drag, startPoint x: 656, startPoint y: 492, endPoint x: 868, endPoint y: 489, distance: 211.6
click at [868, 489] on div "Social Media Schedule and Publisher" at bounding box center [767, 495] width 278 height 19
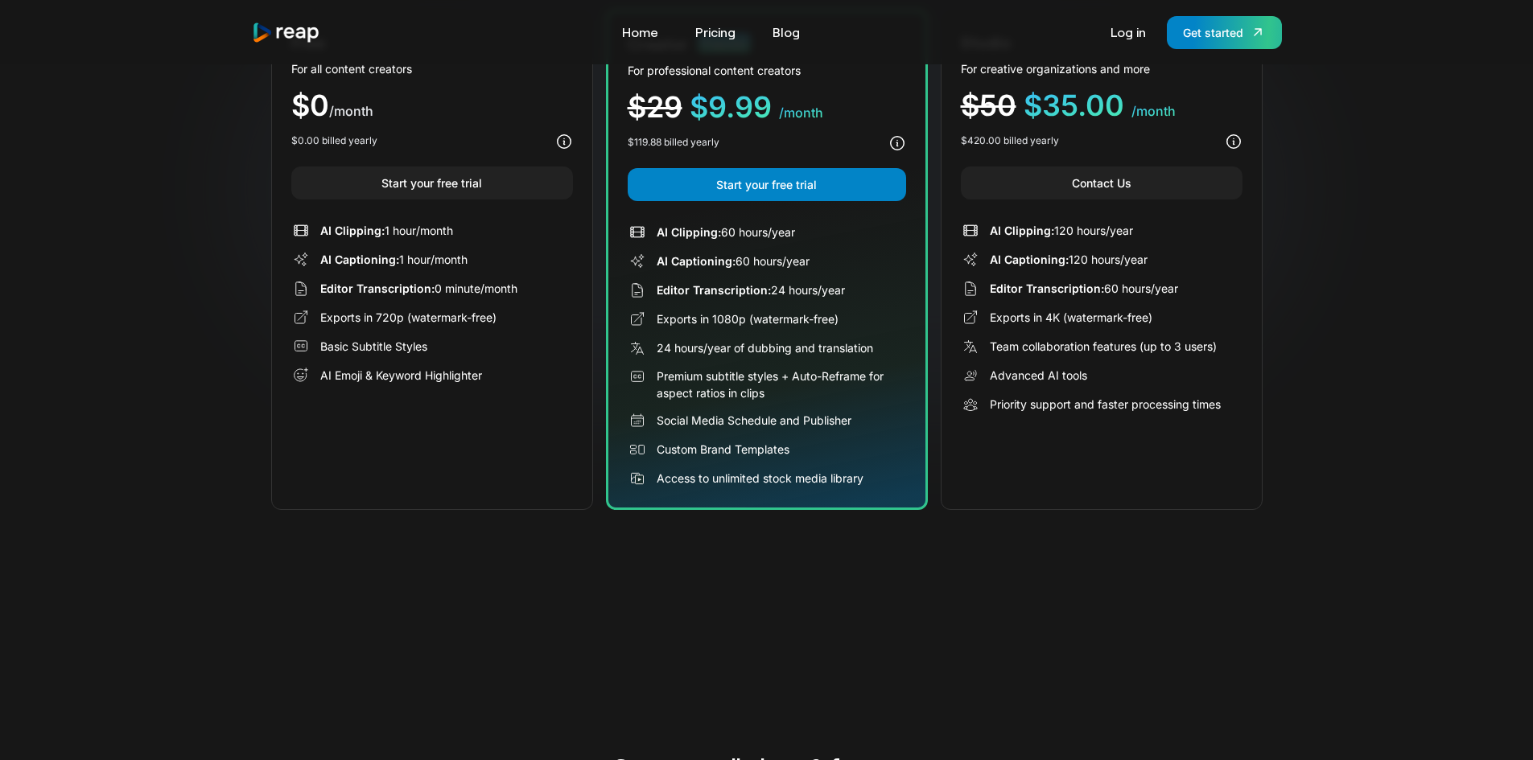
scroll to position [0, 0]
